Goal: Transaction & Acquisition: Purchase product/service

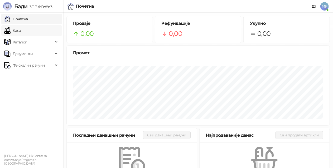
click at [21, 30] on link "Каса" at bounding box center [12, 30] width 17 height 11
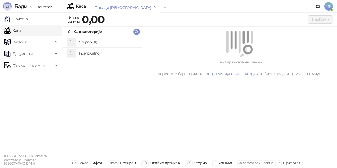
click at [108, 42] on h4 "Grupno (11)" at bounding box center [108, 42] width 59 height 8
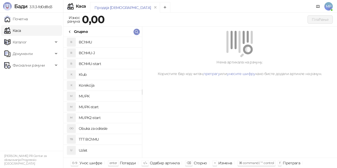
click at [108, 51] on h4 "BChMU-J" at bounding box center [108, 53] width 59 height 8
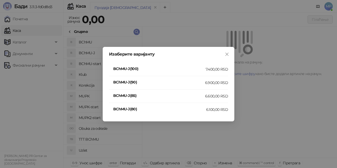
click at [216, 69] on div "7.400,00 RSD" at bounding box center [217, 69] width 22 height 6
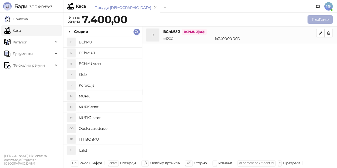
click at [320, 18] on button "Плаћање" at bounding box center [320, 19] width 25 height 8
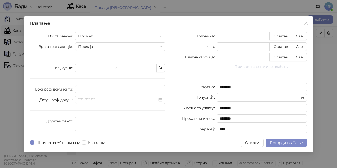
click at [269, 66] on button "Прикажи све начине плаћања" at bounding box center [262, 67] width 90 height 6
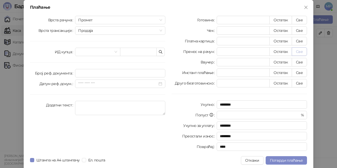
click at [295, 52] on button "Све" at bounding box center [299, 51] width 15 height 8
type input "****"
click at [292, 160] on span "Потврди плаћање" at bounding box center [286, 160] width 33 height 5
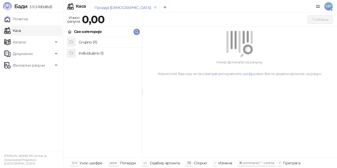
click at [107, 42] on h4 "Grupno (11)" at bounding box center [108, 42] width 59 height 8
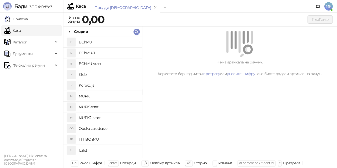
click at [109, 53] on h4 "BChMU-J" at bounding box center [108, 53] width 59 height 8
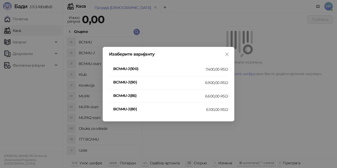
click at [216, 70] on div "7.400,00 RSD" at bounding box center [217, 69] width 22 height 6
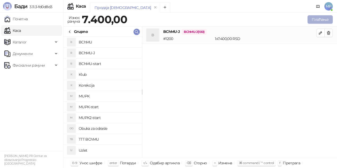
click at [323, 18] on button "Плаћање" at bounding box center [320, 19] width 25 height 8
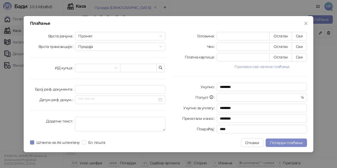
drag, startPoint x: 274, startPoint y: 67, endPoint x: 271, endPoint y: 67, distance: 3.2
click at [274, 67] on button "Прикажи све начине плаћања" at bounding box center [262, 67] width 90 height 6
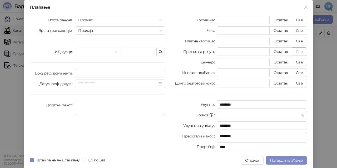
click at [298, 53] on button "Све" at bounding box center [299, 51] width 15 height 8
type input "****"
drag, startPoint x: 300, startPoint y: 158, endPoint x: 317, endPoint y: 144, distance: 21.7
click at [300, 158] on button "Потврди плаћање" at bounding box center [286, 160] width 41 height 8
